Goal: Find specific page/section

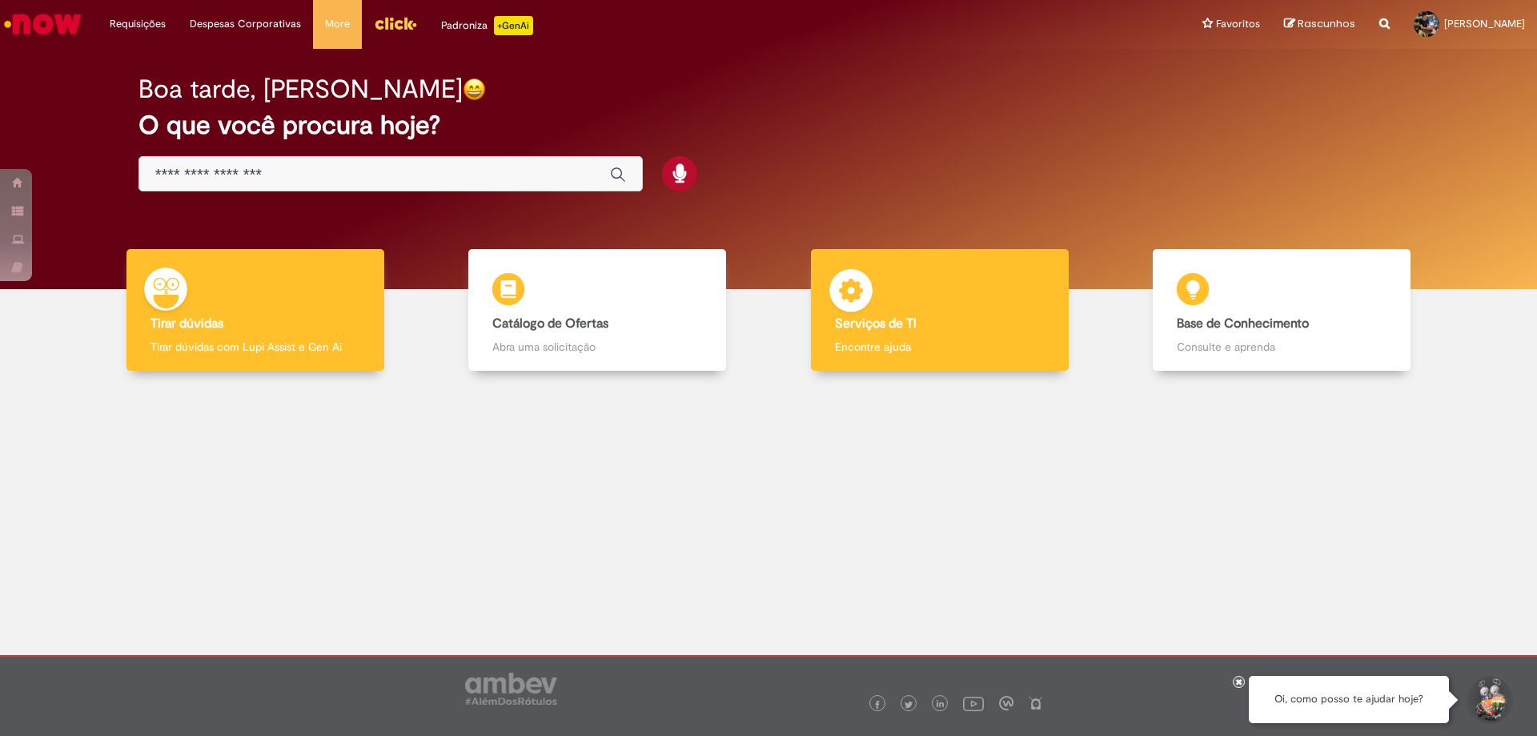
click at [931, 272] on div "Serviços de TI Serviços de TI Encontre ajuda" at bounding box center [940, 310] width 258 height 122
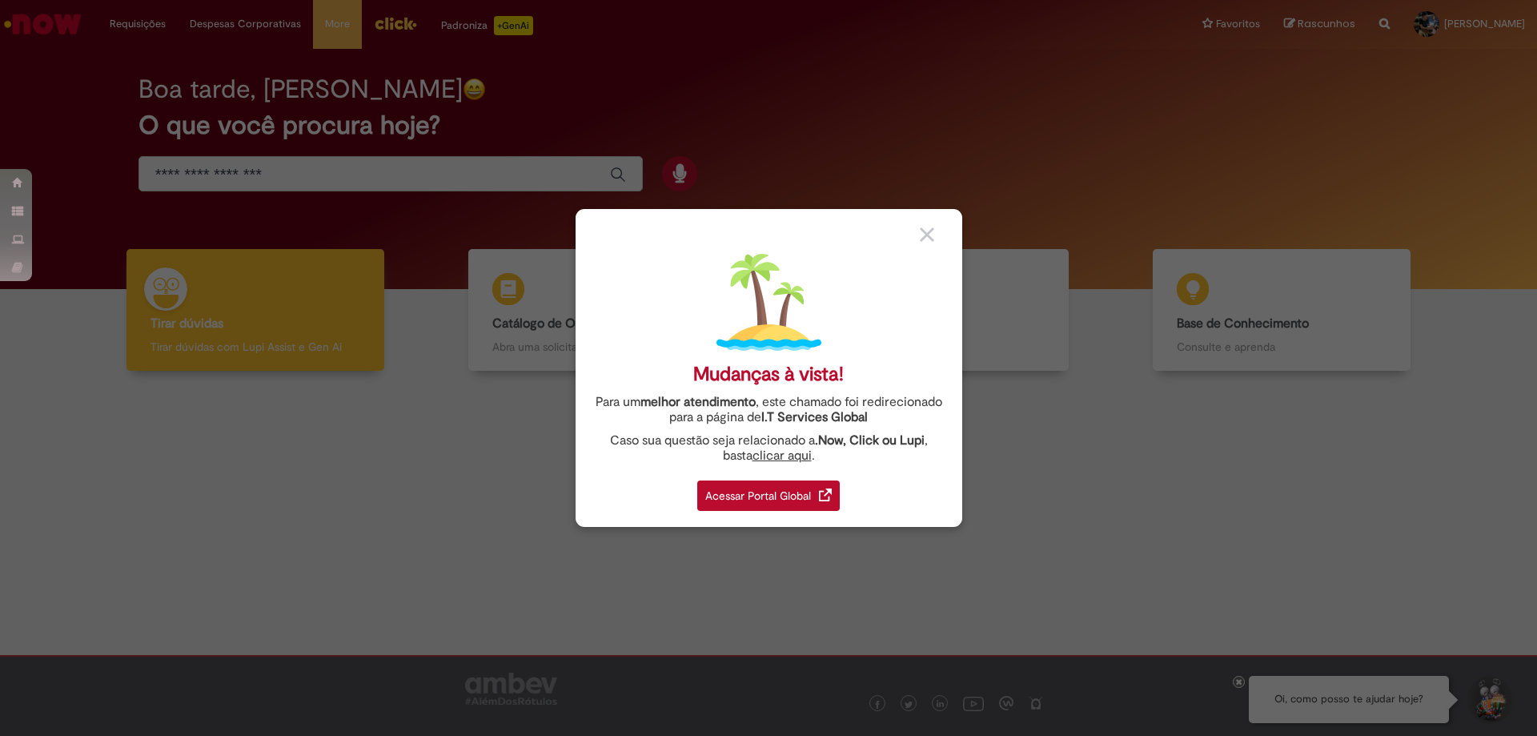
click at [779, 501] on div "Acessar Portal Global" at bounding box center [768, 495] width 142 height 30
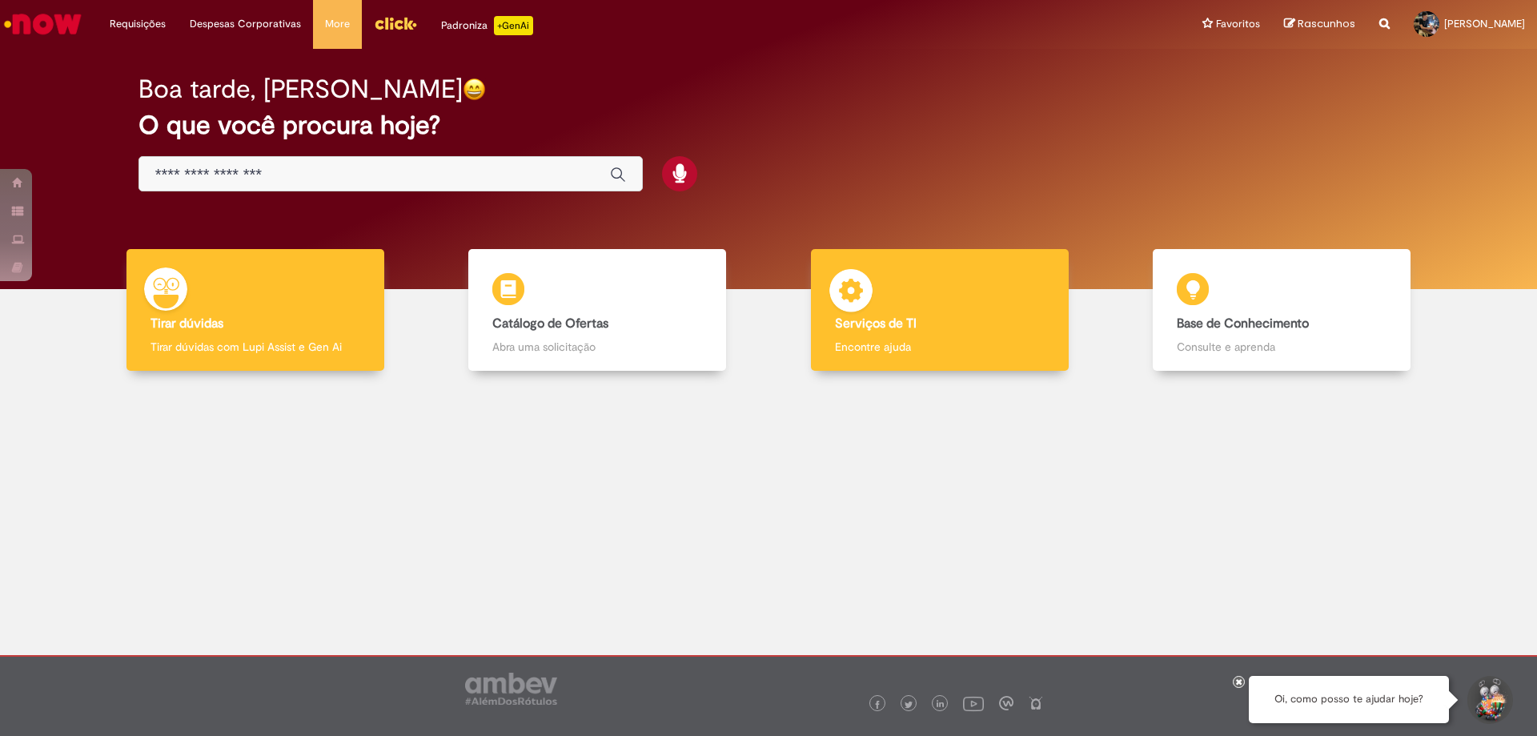
click at [978, 309] on div "Serviços de TI Serviços de TI Encontre ajuda" at bounding box center [940, 310] width 258 height 122
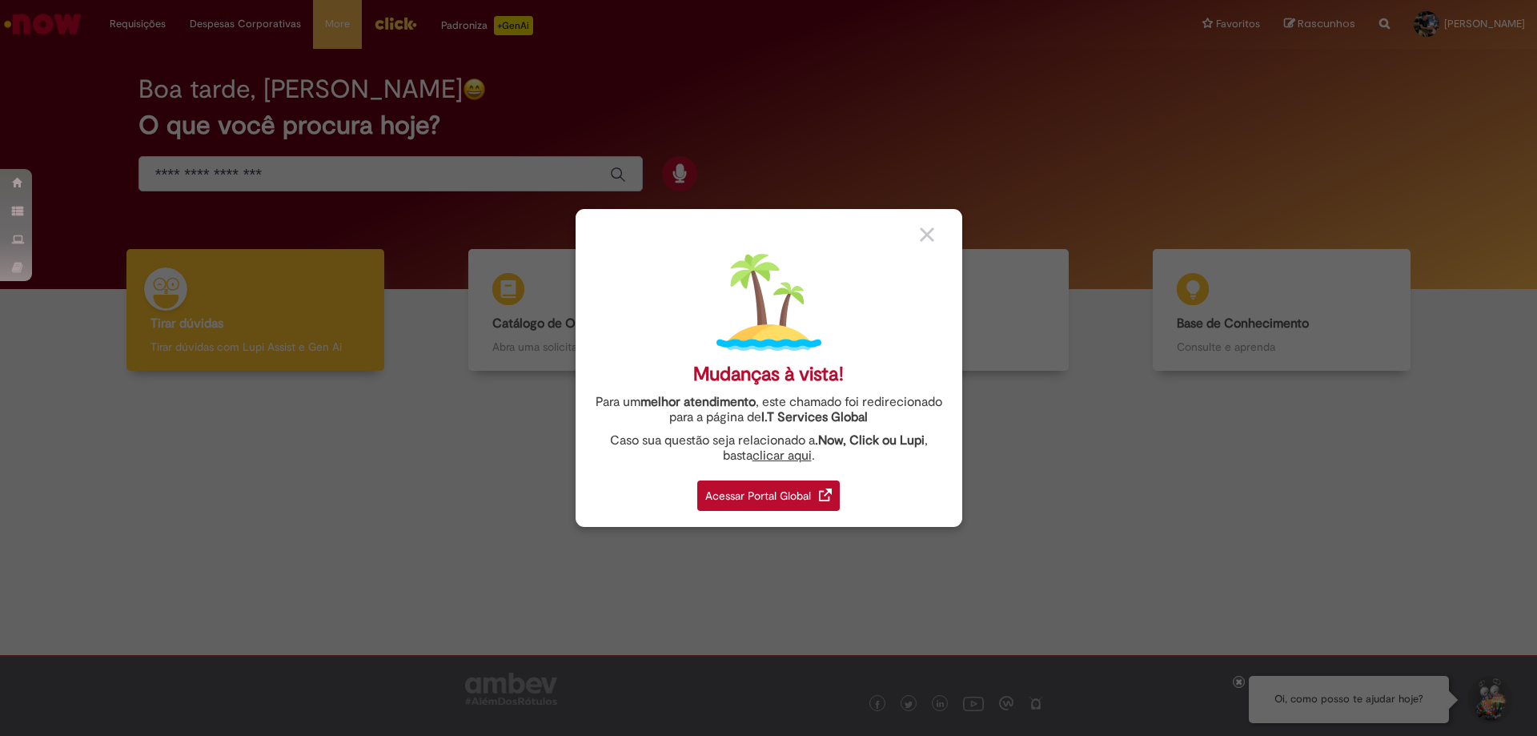
click at [824, 500] on img at bounding box center [825, 494] width 13 height 13
